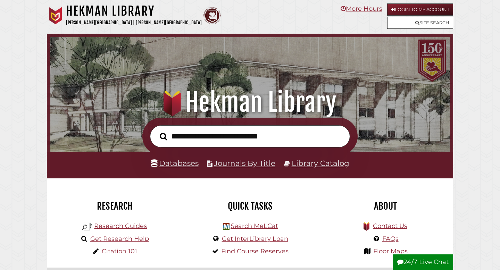
scroll to position [132, 396]
click at [185, 164] on link "Databases" at bounding box center [175, 163] width 48 height 9
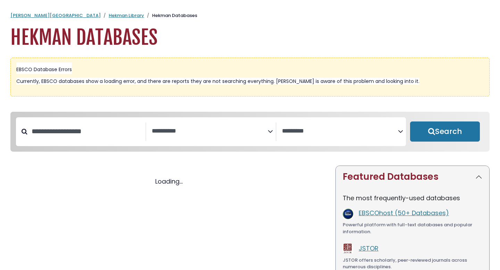
select select "Database Subject Filter"
select select "Database Vendors Filter"
select select "Database Subject Filter"
select select "Database Vendors Filter"
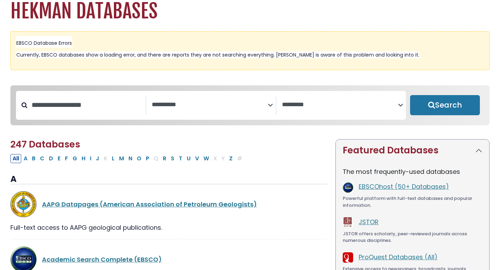
scroll to position [35, 0]
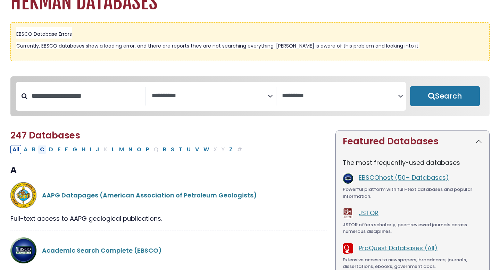
click at [43, 150] on button "C" at bounding box center [42, 149] width 9 height 9
select select "Database Subject Filter"
select select "Database Vendors Filter"
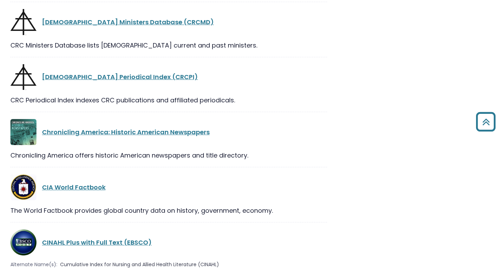
scroll to position [1009, 0]
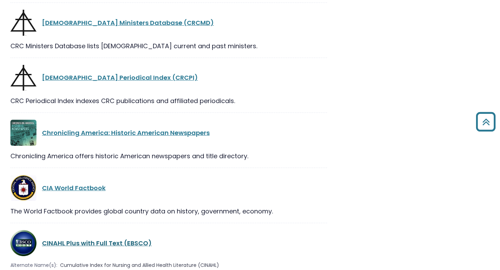
click at [61, 239] on link "CINAHL Plus with Full Text (EBSCO)" at bounding box center [97, 243] width 110 height 9
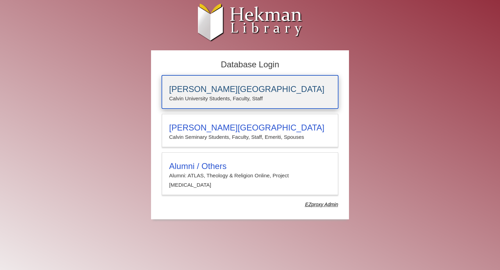
click at [208, 98] on p "Calvin University Students, Faculty, Staff" at bounding box center [250, 98] width 162 height 9
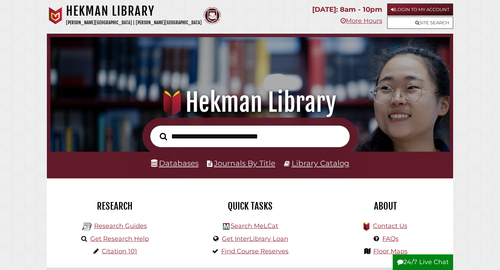
scroll to position [132, 396]
click at [182, 164] on link "Databases" at bounding box center [175, 163] width 48 height 9
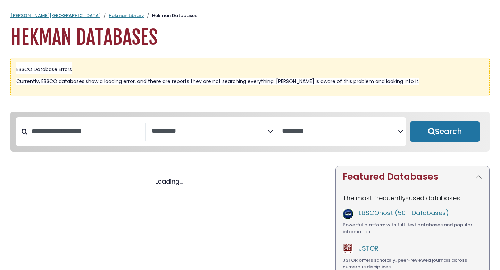
select select "Database Subject Filter"
select select "Database Vendors Filter"
select select "Database Subject Filter"
select select "Database Vendors Filter"
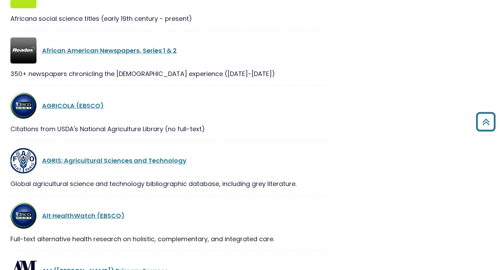
scroll to position [458, 0]
